Goal: Find specific page/section: Find specific page/section

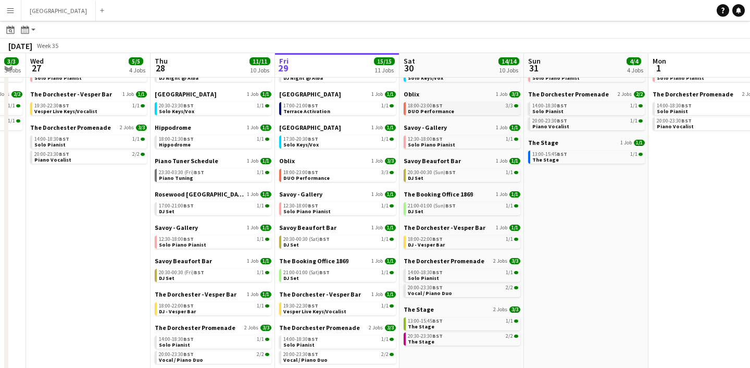
scroll to position [56, 0]
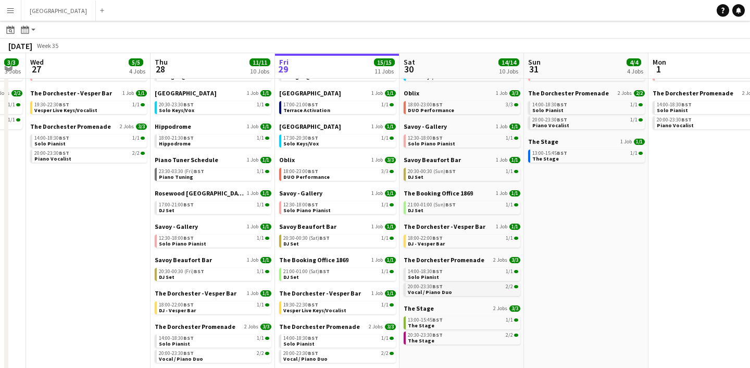
click at [423, 288] on span "Vocal / Piano Duo" at bounding box center [430, 291] width 44 height 7
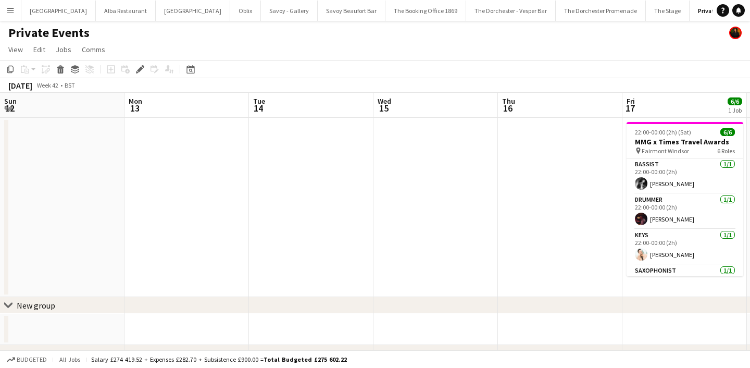
scroll to position [0, 358]
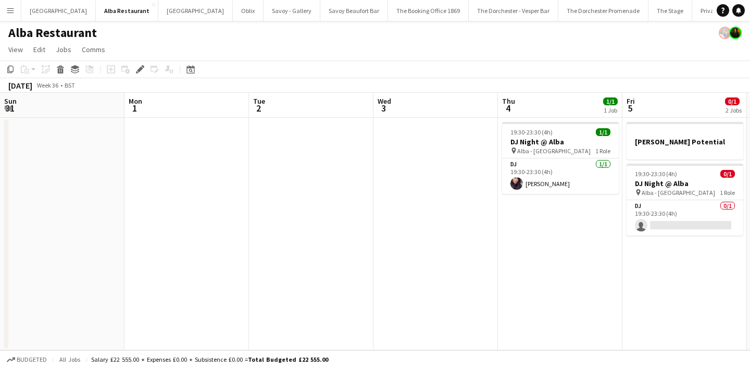
scroll to position [0, 358]
